Goal: Task Accomplishment & Management: Complete application form

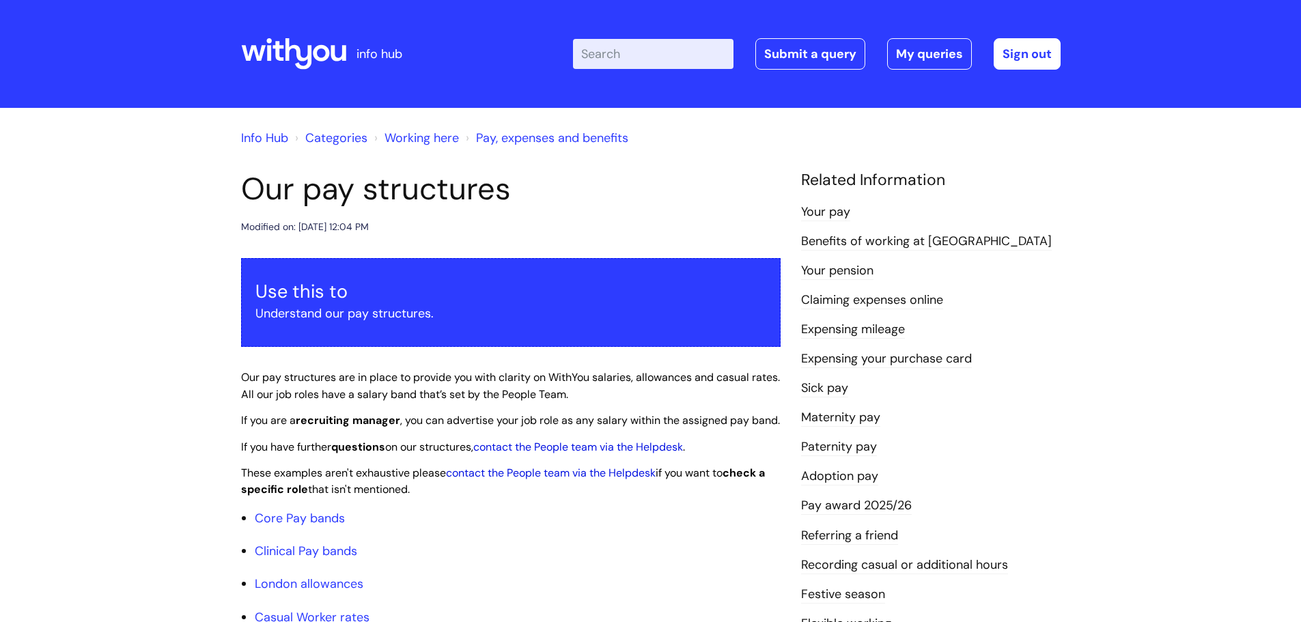
click at [747, 57] on div "Enter your search term here... Search Submit a query My queries Welcome Phil Ho…" at bounding box center [817, 53] width 488 height 31
click at [807, 59] on link "Submit a query" at bounding box center [811, 53] width 110 height 31
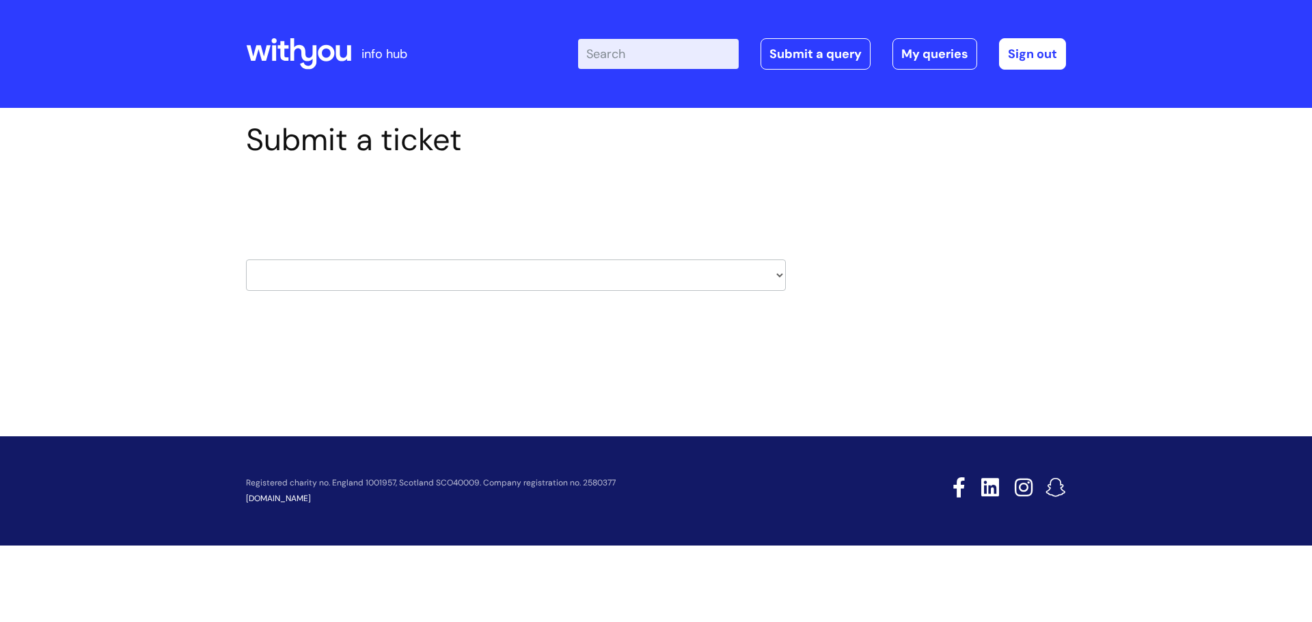
click at [451, 262] on select "HR / People IT and Support Clinical Drug Alerts Finance Accounts Data Support T…" at bounding box center [516, 275] width 540 height 31
select select "hr_/_people"
click at [246, 260] on select "HR / People IT and Support Clinical Drug Alerts Finance Accounts Data Support T…" at bounding box center [516, 275] width 540 height 31
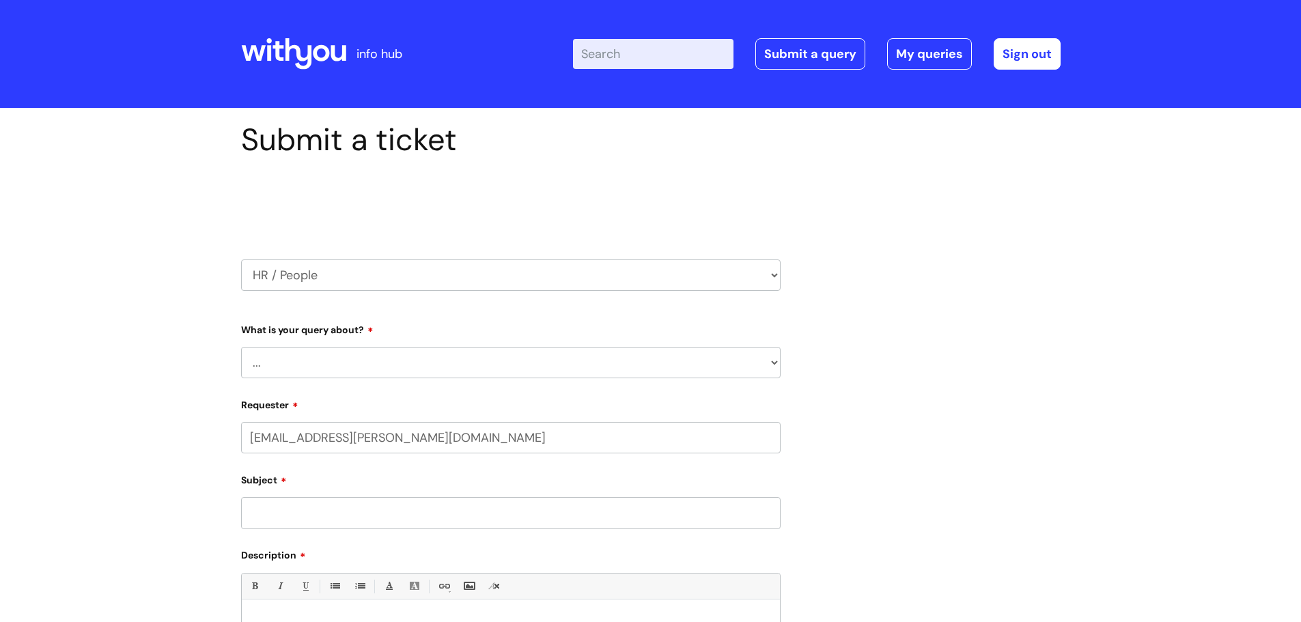
select select "80004286572"
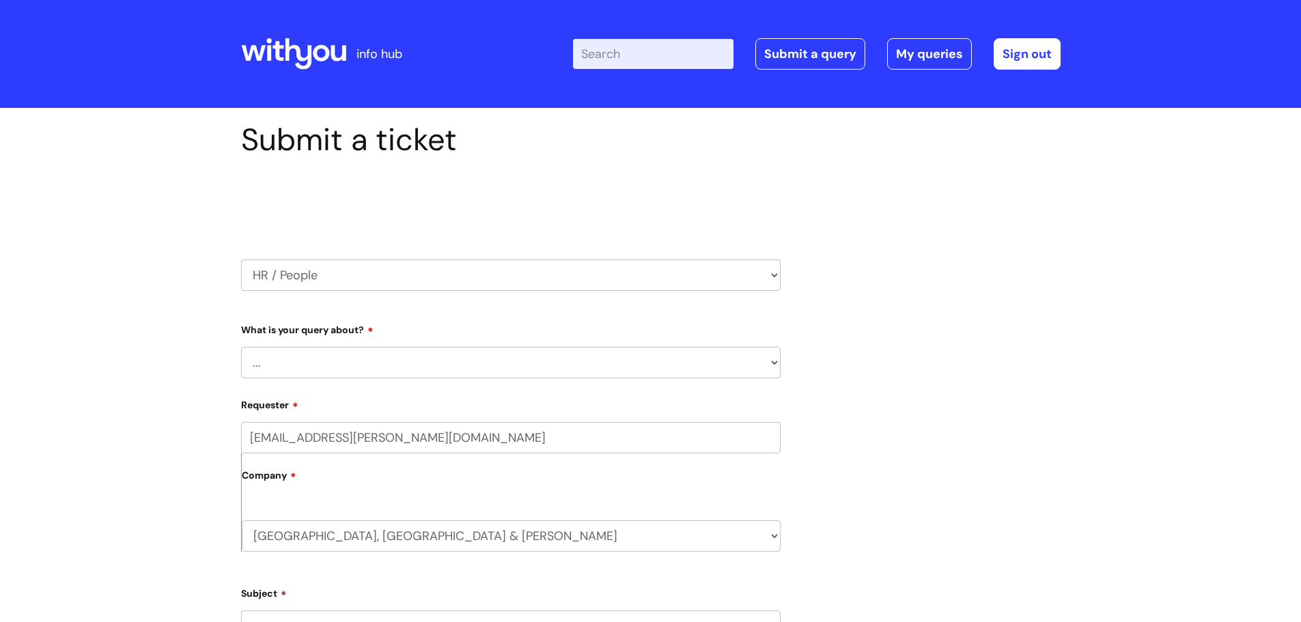
click at [340, 366] on select "... Absence Query Holiday Query Employee change request General HR Query iTrent…" at bounding box center [511, 362] width 540 height 31
select select "iTrent"
click at [241, 347] on select "... Absence Query Holiday Query Employee change request General HR Query iTrent…" at bounding box center [511, 362] width 540 height 31
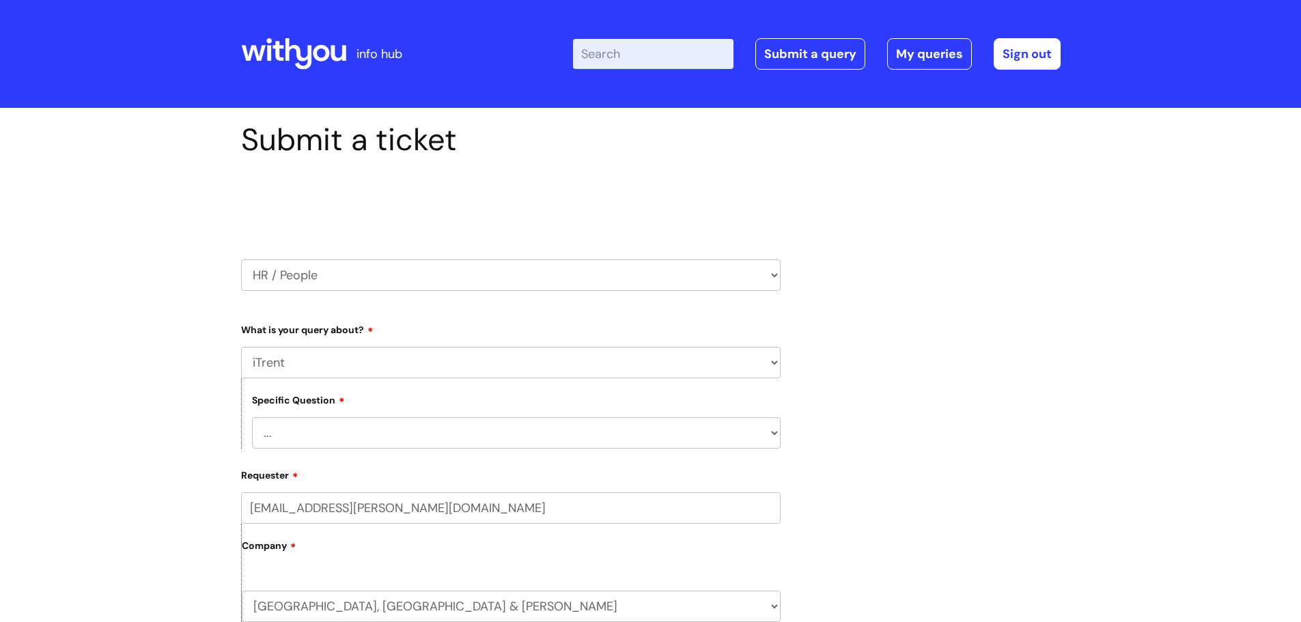
click at [300, 438] on select "... I can’t log in to iTrent I need to change someone’s line manager Issue with…" at bounding box center [516, 432] width 529 height 31
select select "Other iTrent query"
click at [252, 417] on select "... I can’t log in to iTrent I need to change someone’s line manager Issue with…" at bounding box center [516, 432] width 529 height 31
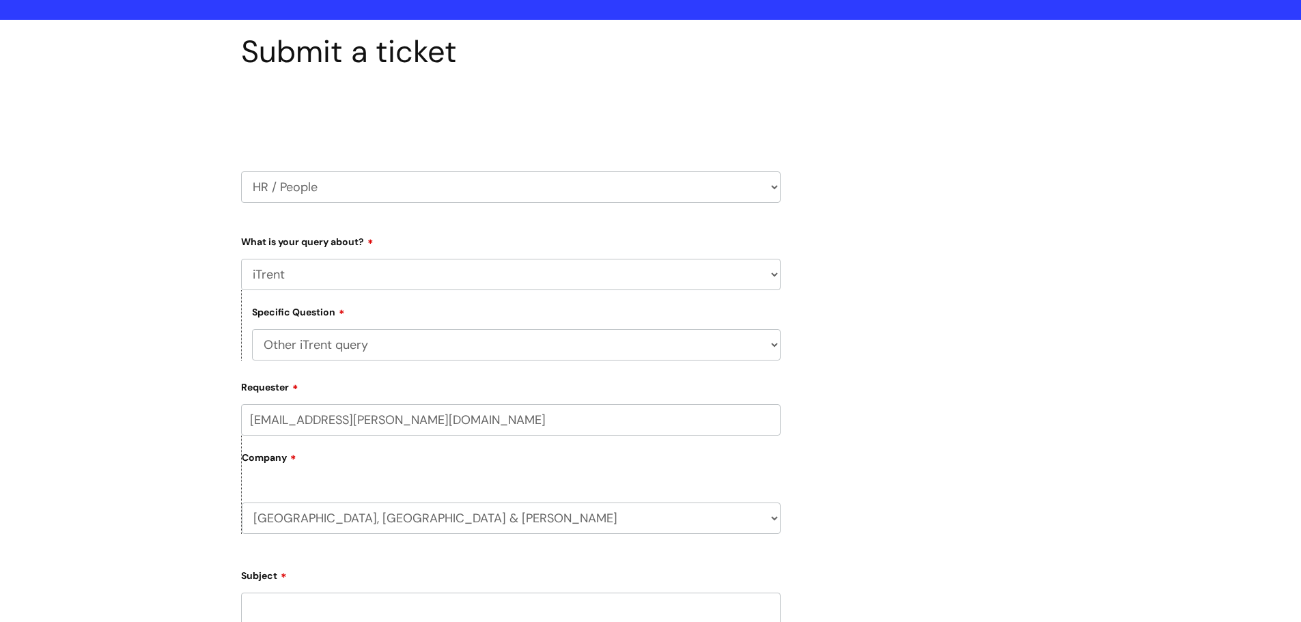
scroll to position [205, 0]
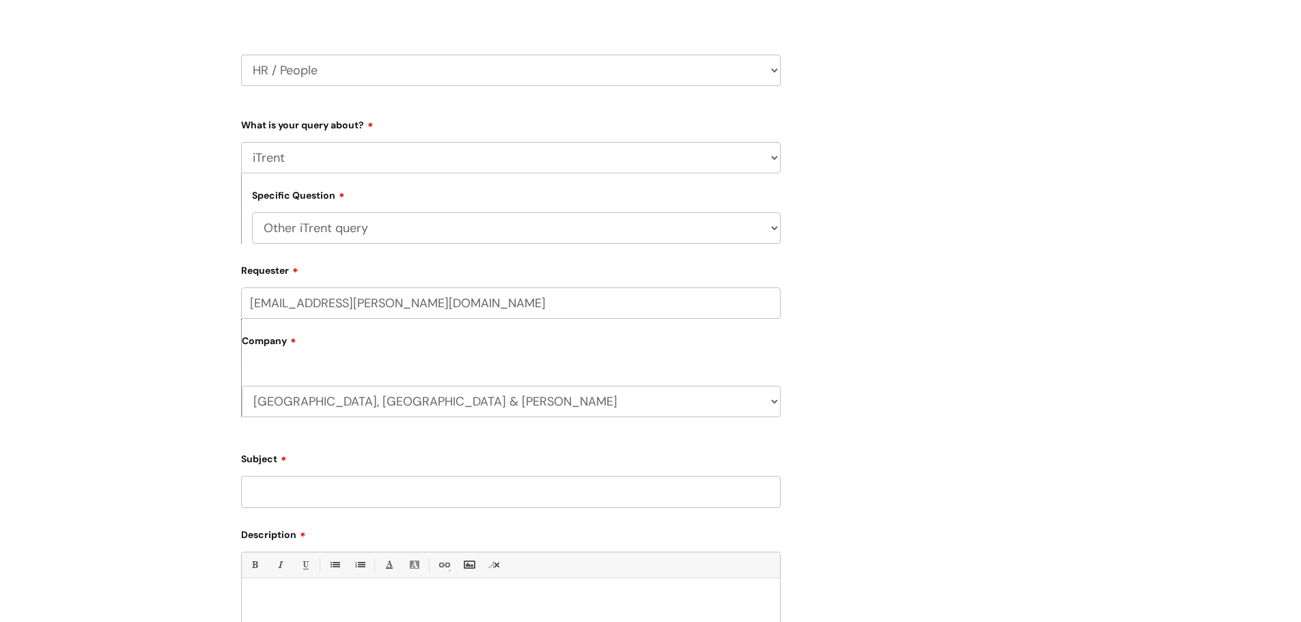
click at [306, 491] on input "Subject" at bounding box center [511, 491] width 540 height 31
type input "Remove Inactive workers"
click at [328, 593] on div at bounding box center [511, 632] width 538 height 94
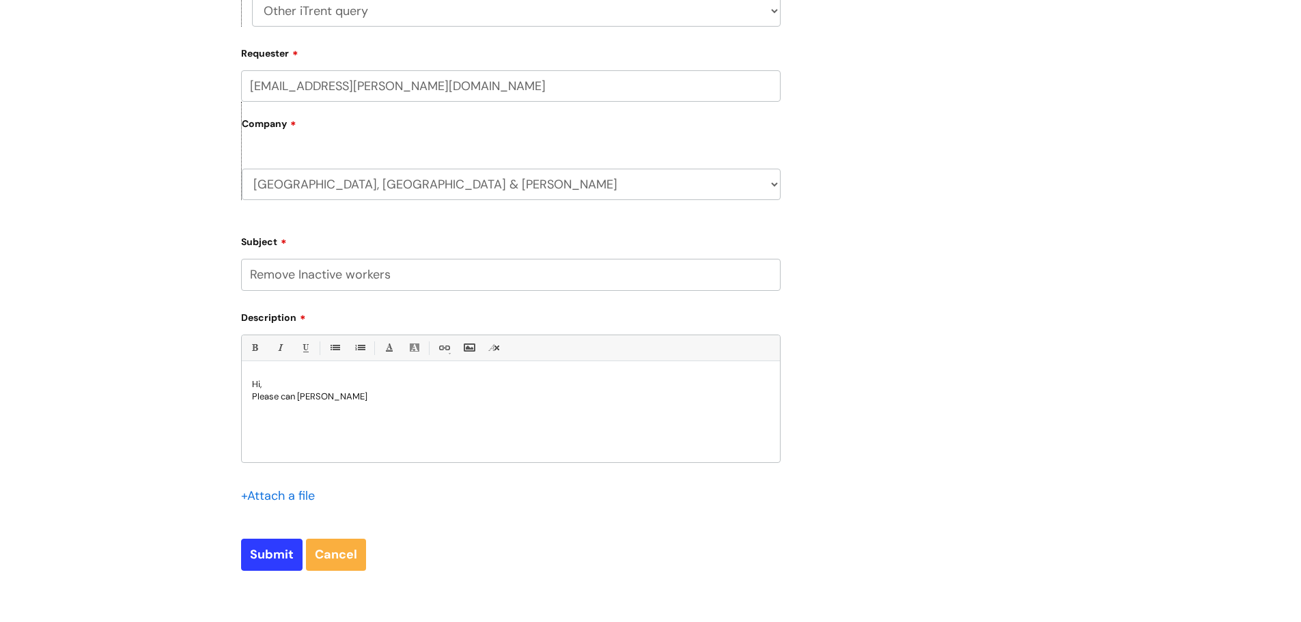
scroll to position [478, 0]
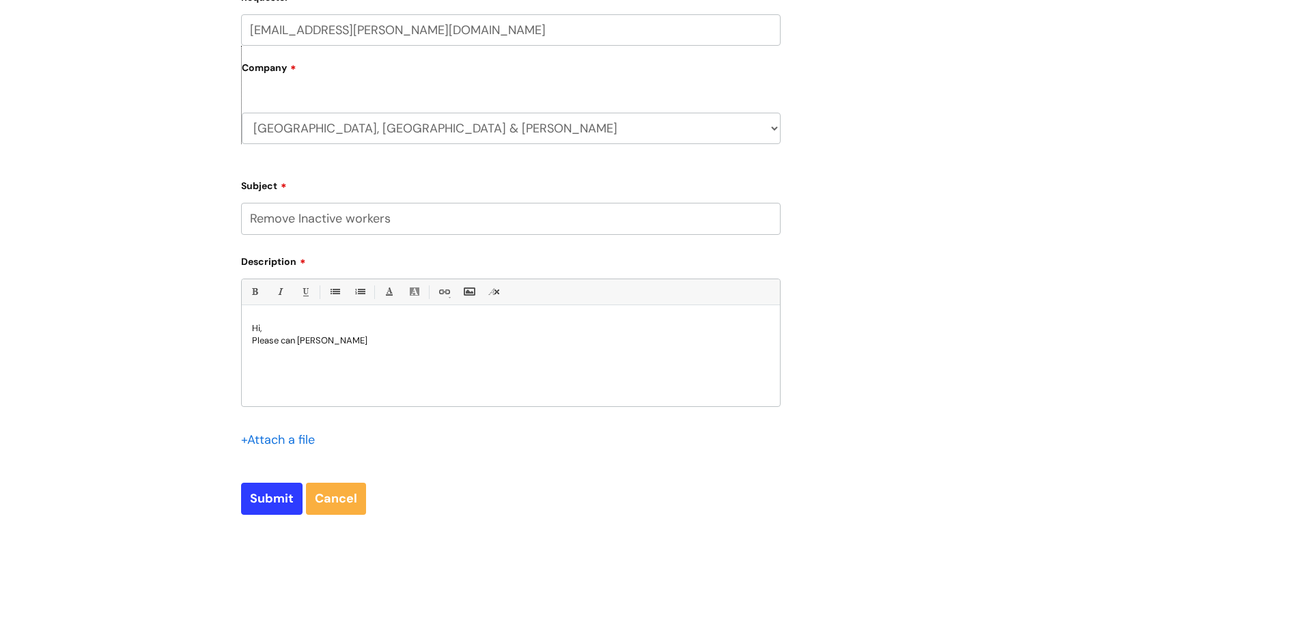
click at [404, 345] on p "Please can Julien Nwachukwa" at bounding box center [511, 341] width 518 height 12
drag, startPoint x: 403, startPoint y: 344, endPoint x: 337, endPoint y: 342, distance: 66.3
click at [329, 337] on p "Please can Julien Nwachukwa" at bounding box center [511, 341] width 518 height 12
drag, startPoint x: 322, startPoint y: 342, endPoint x: 425, endPoint y: 348, distance: 103.4
click at [425, 348] on p "Please can Julien N Nwachukwu" at bounding box center [511, 342] width 518 height 14
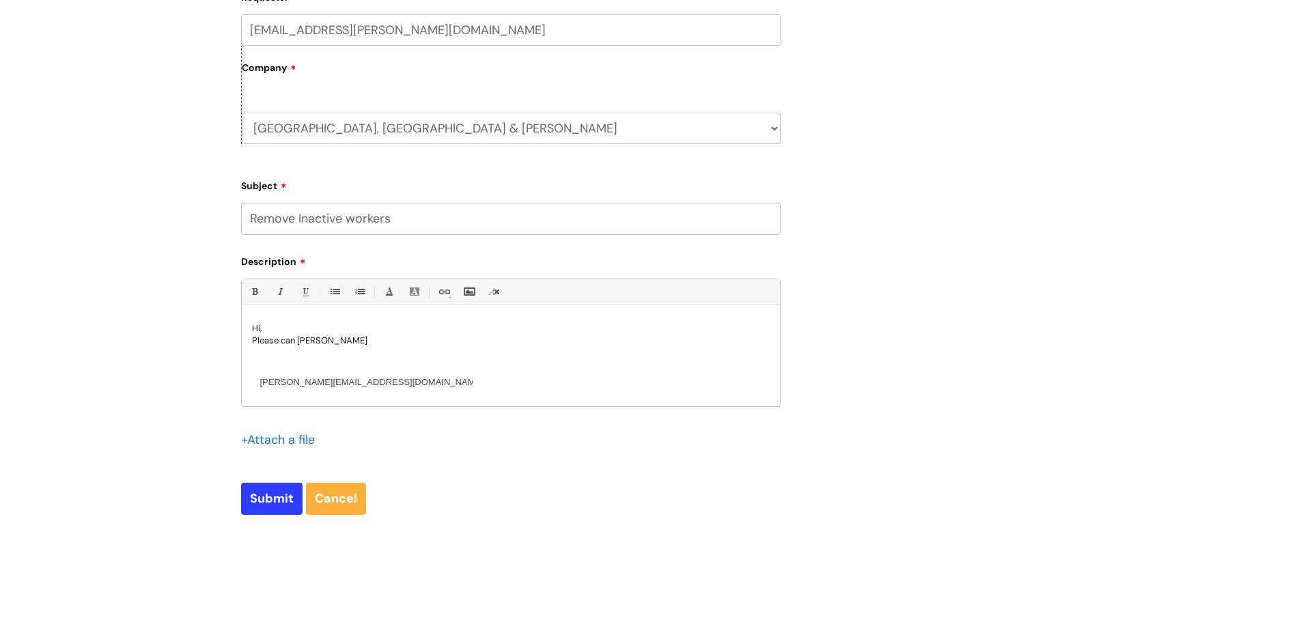
click at [281, 380] on link "julien.nwachukwu@wearewithyou.org.uk" at bounding box center [371, 382] width 223 height 10
click at [283, 383] on link "julien.nwachukwu@wearewithyou.org.uk" at bounding box center [371, 382] width 223 height 10
drag, startPoint x: 469, startPoint y: 342, endPoint x: 370, endPoint y: 337, distance: 99.2
click at [370, 337] on p "Please can Julie N wachukwu@wearewithyou.org.uk" at bounding box center [511, 341] width 518 height 12
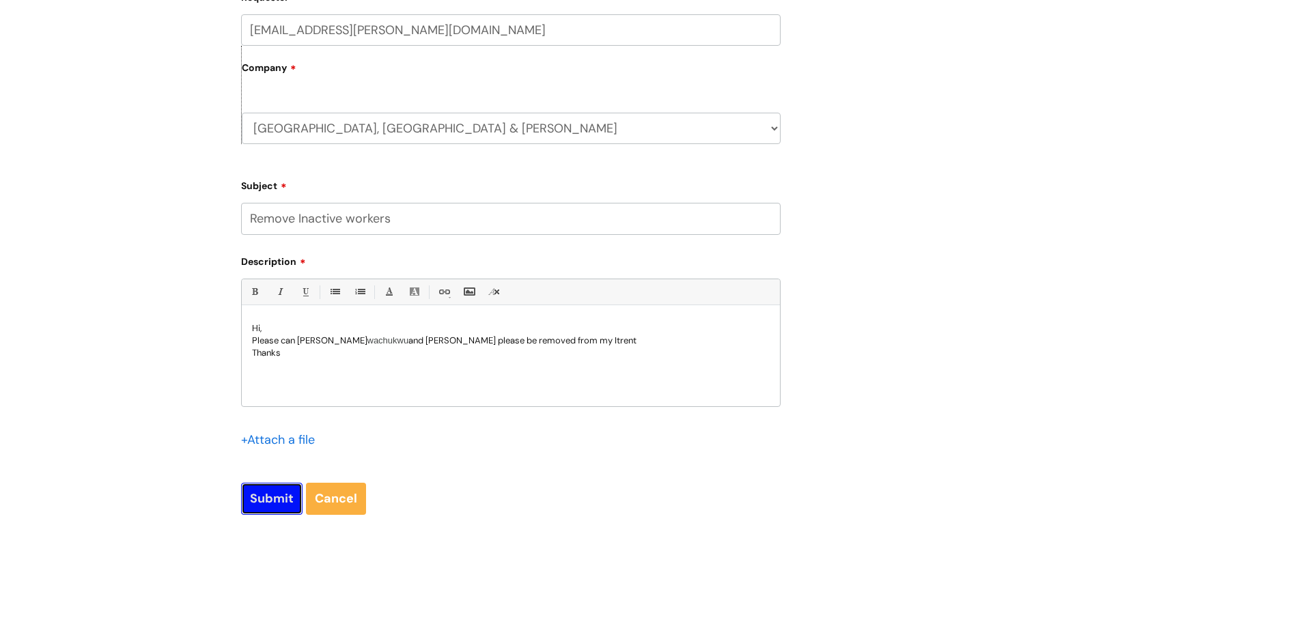
click at [268, 491] on input "Submit" at bounding box center [271, 498] width 61 height 31
type input "Please Wait..."
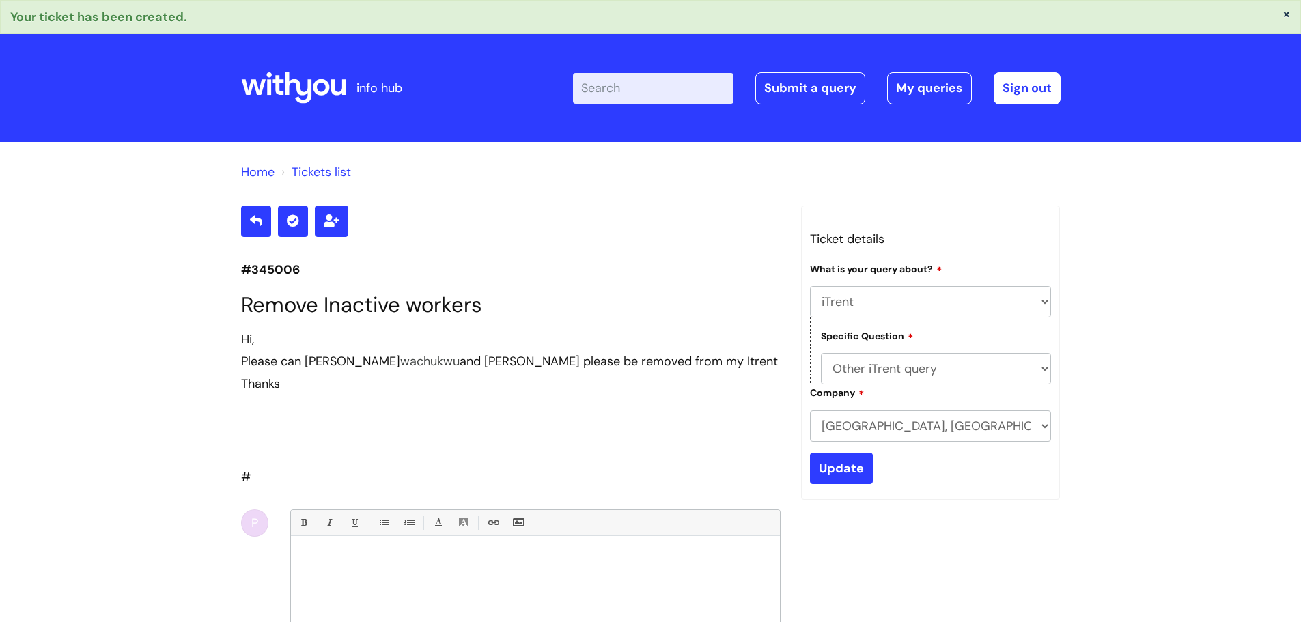
select select "iTrent"
select select "Other iTrent query"
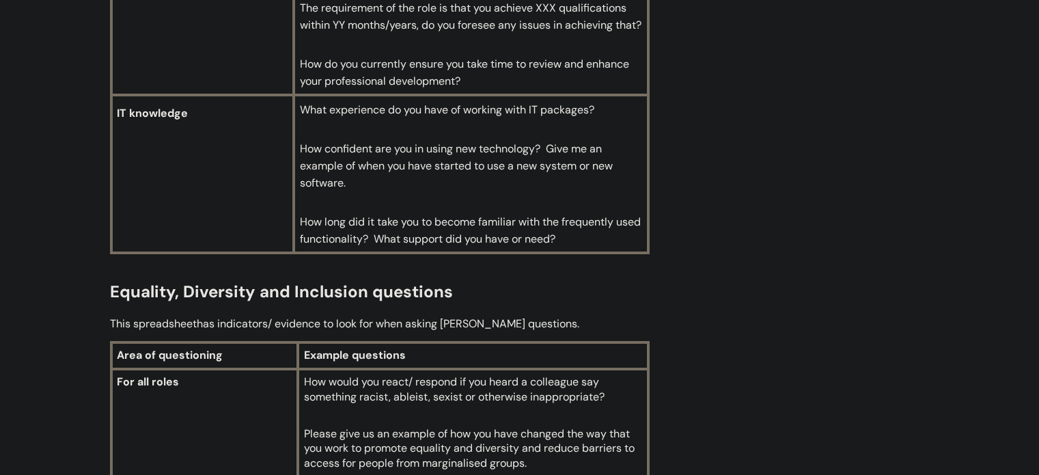
scroll to position [5115, 0]
